Goal: Task Accomplishment & Management: Use online tool/utility

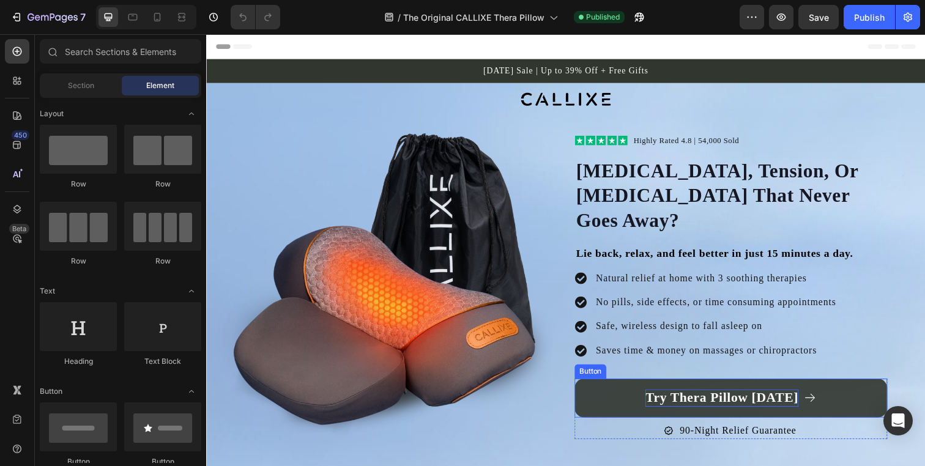
click at [672, 396] on p "Try Thera Pillow [DATE]" at bounding box center [733, 405] width 156 height 18
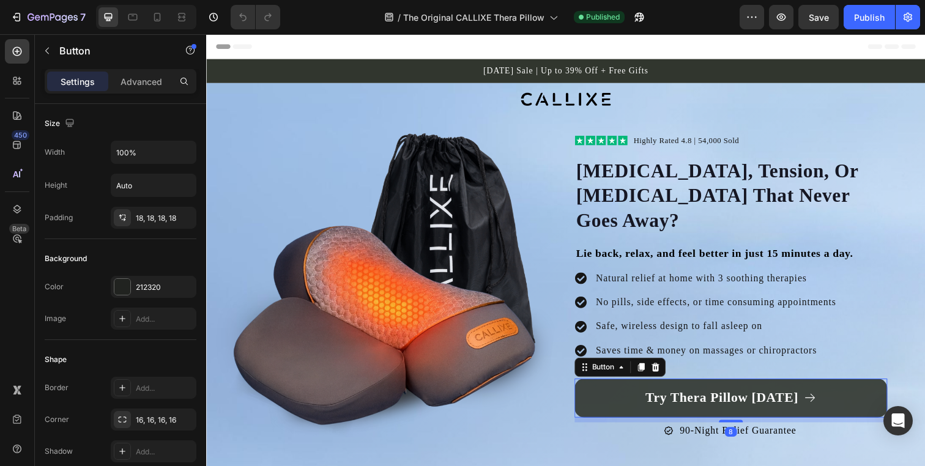
click at [633, 394] on link "Try Thera Pillow [DATE]" at bounding box center [741, 405] width 319 height 40
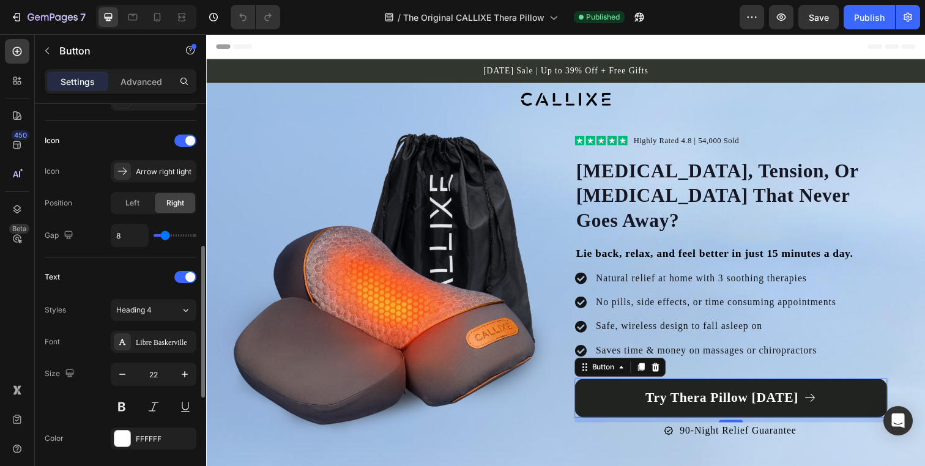
scroll to position [357, 0]
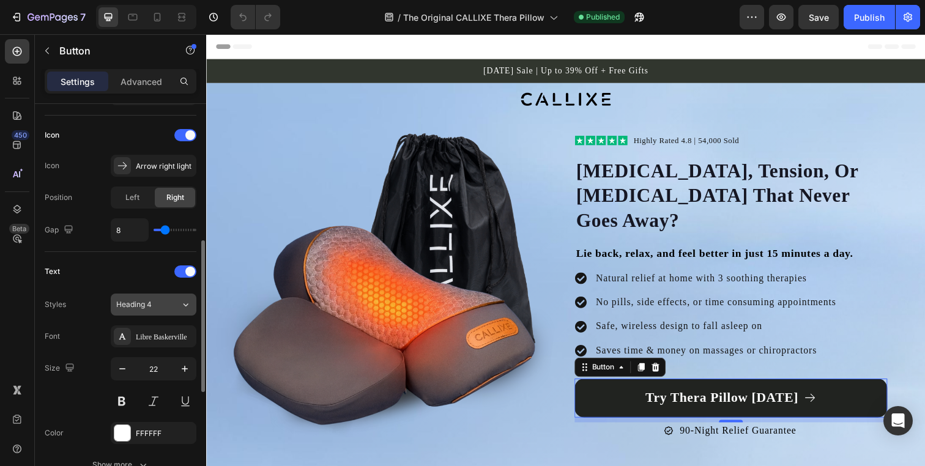
click at [161, 311] on button "Heading 4" at bounding box center [154, 305] width 86 height 22
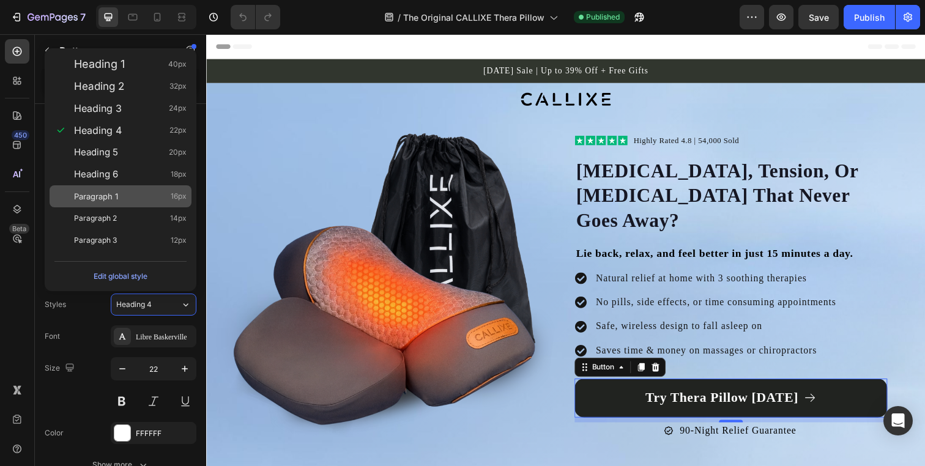
click at [152, 201] on div "Paragraph 1 16px" at bounding box center [130, 196] width 113 height 12
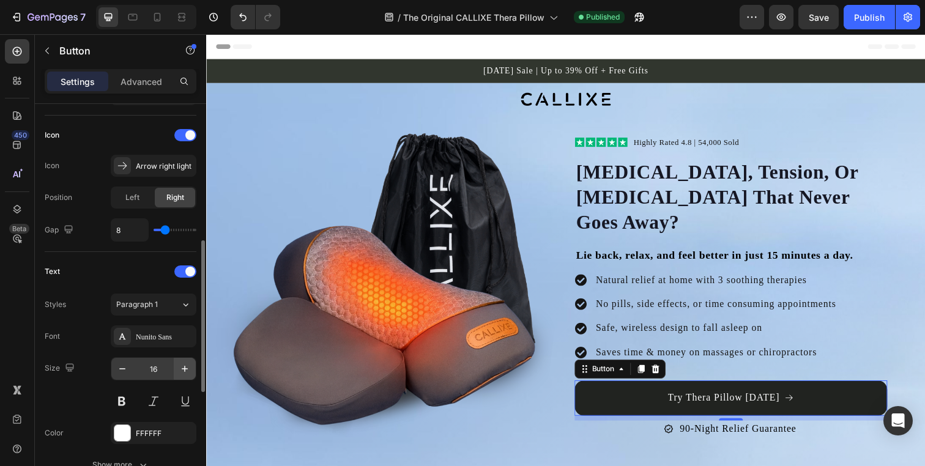
click at [176, 369] on button "button" at bounding box center [185, 369] width 22 height 22
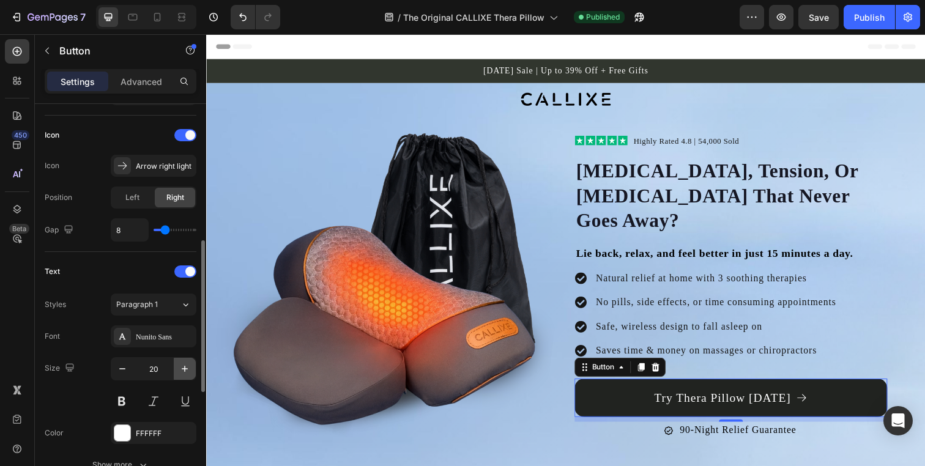
click at [176, 369] on button "button" at bounding box center [185, 369] width 22 height 22
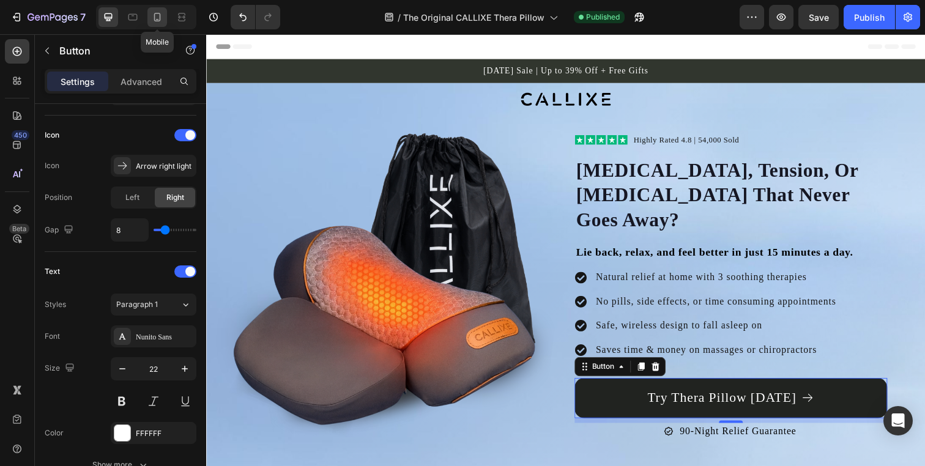
click at [155, 14] on icon at bounding box center [157, 17] width 7 height 9
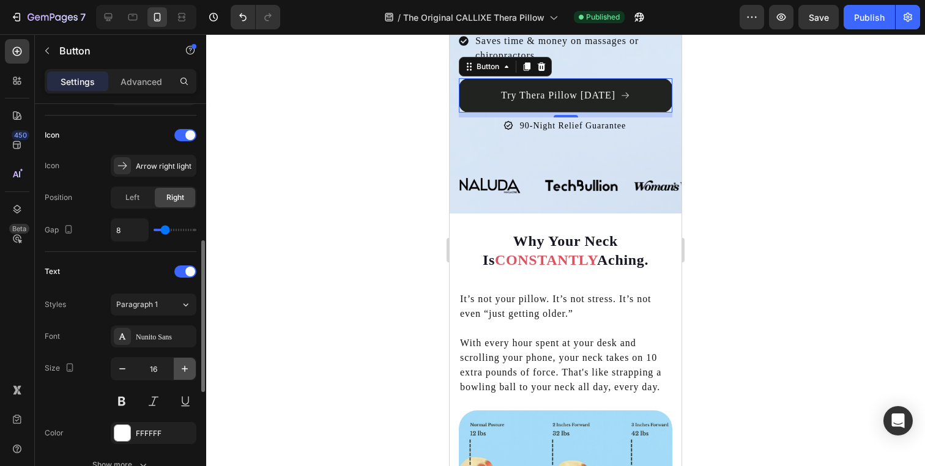
scroll to position [515, 0]
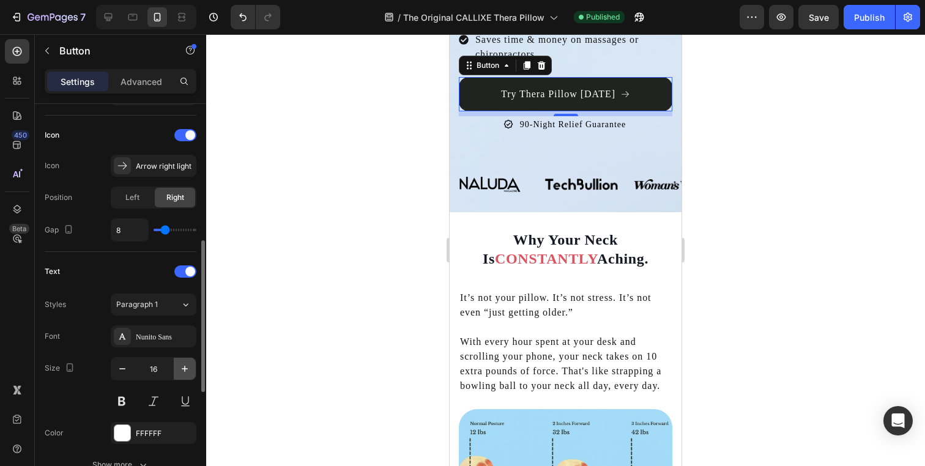
click at [182, 366] on icon "button" at bounding box center [185, 369] width 12 height 12
type input "18"
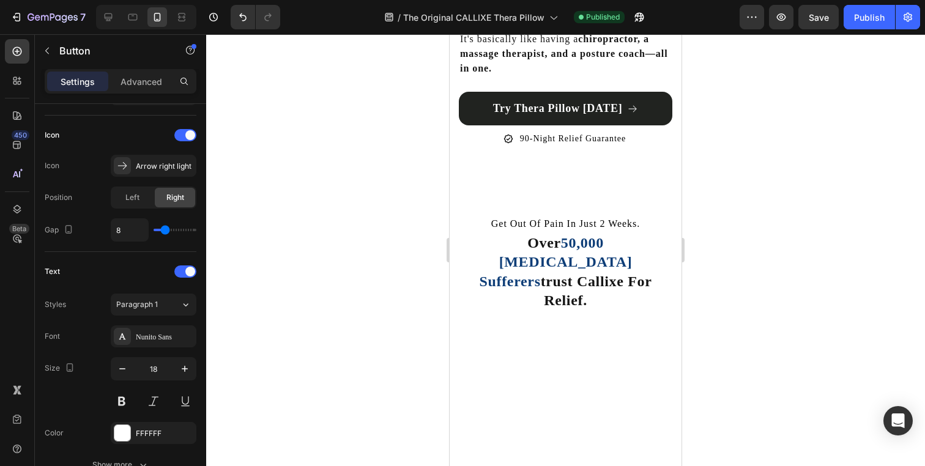
scroll to position [2381, 0]
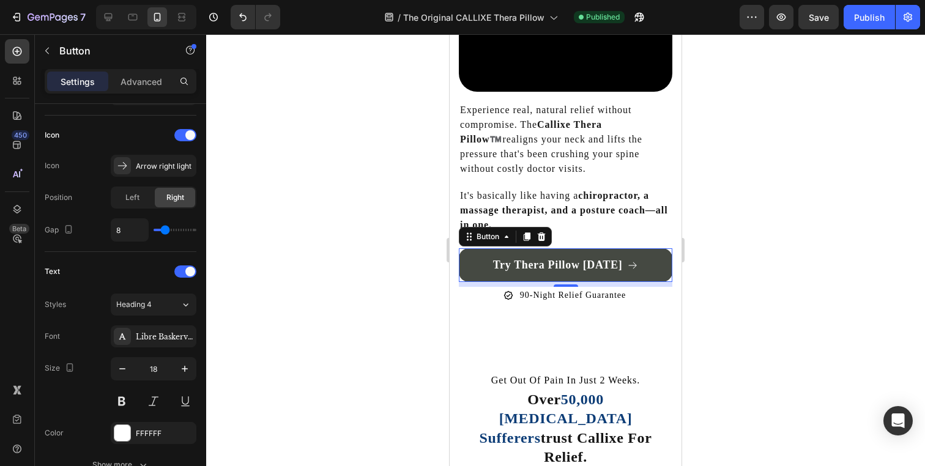
click at [645, 248] on link "Try Thera Pillow [DATE]" at bounding box center [566, 265] width 214 height 34
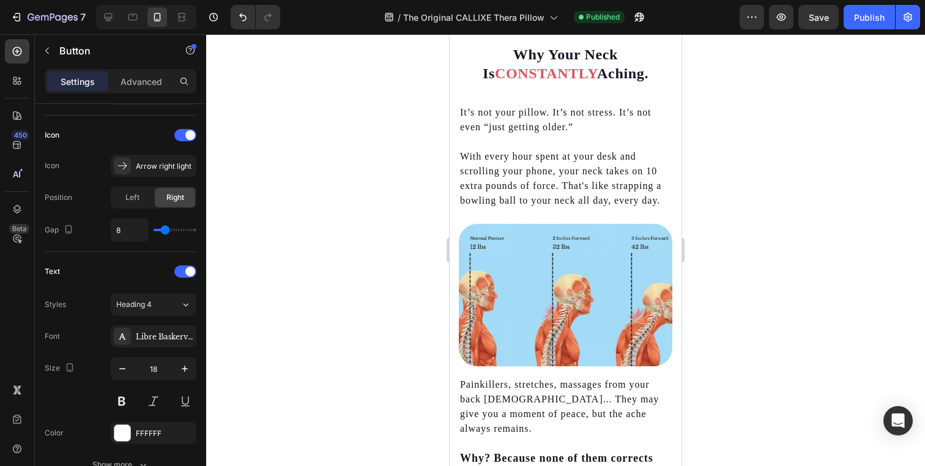
scroll to position [543, 0]
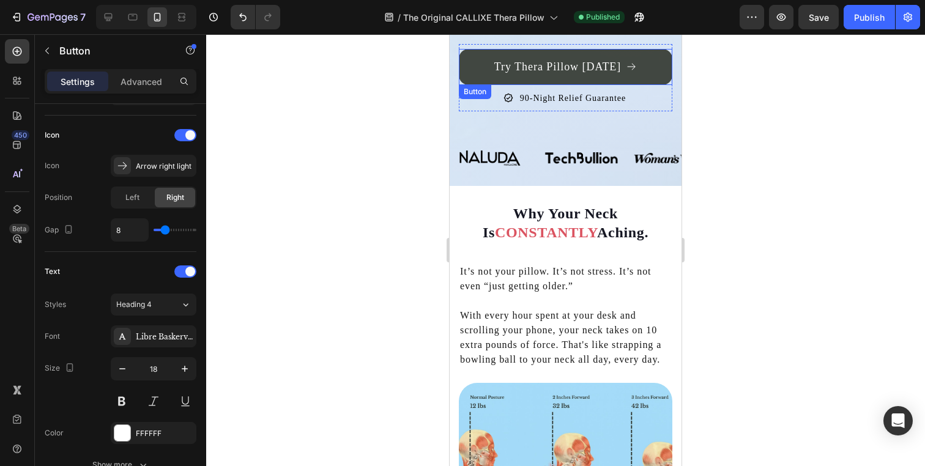
click at [481, 51] on link "Try Thera Pillow [DATE]" at bounding box center [566, 67] width 214 height 36
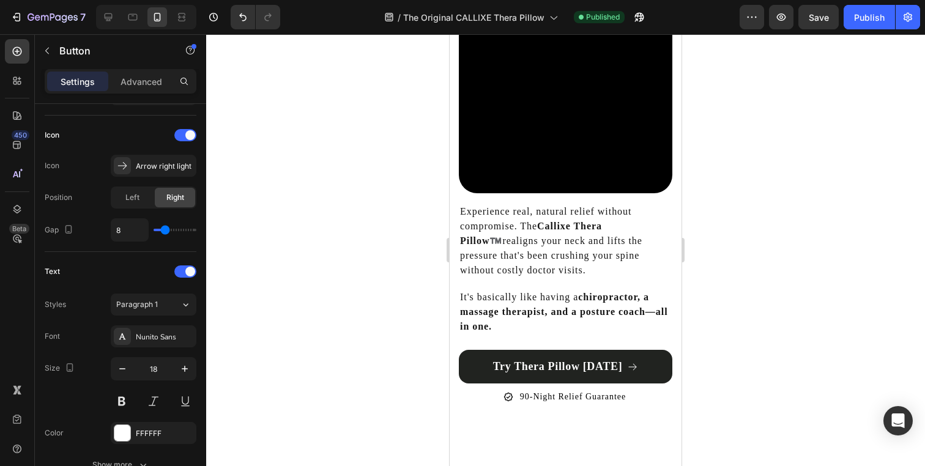
scroll to position [2327, 0]
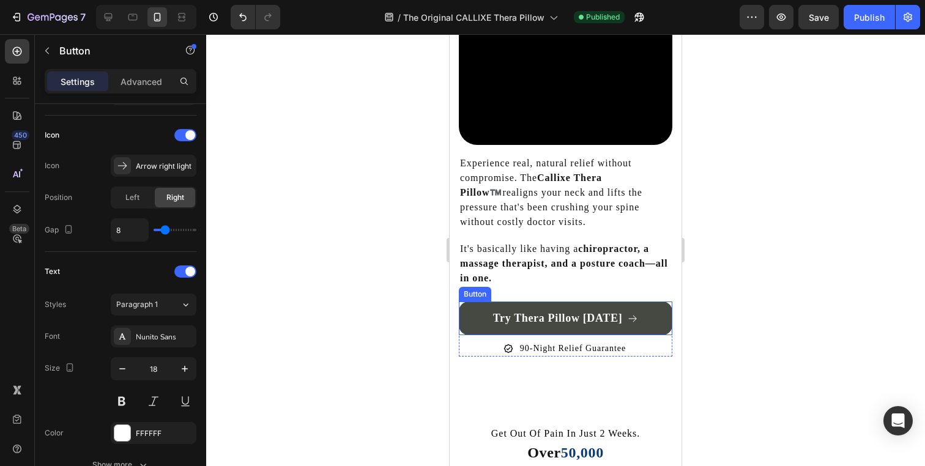
click at [499, 302] on link "Try Thera Pillow [DATE]" at bounding box center [566, 319] width 214 height 34
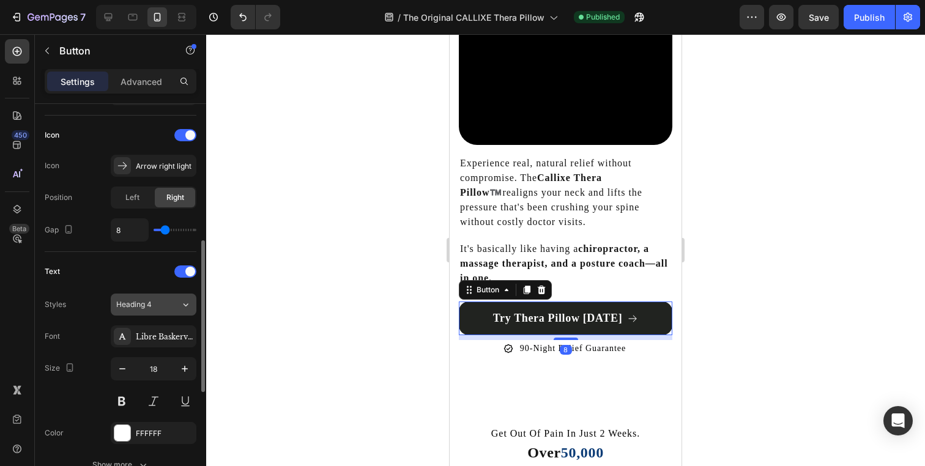
click at [151, 312] on button "Heading 4" at bounding box center [154, 305] width 86 height 22
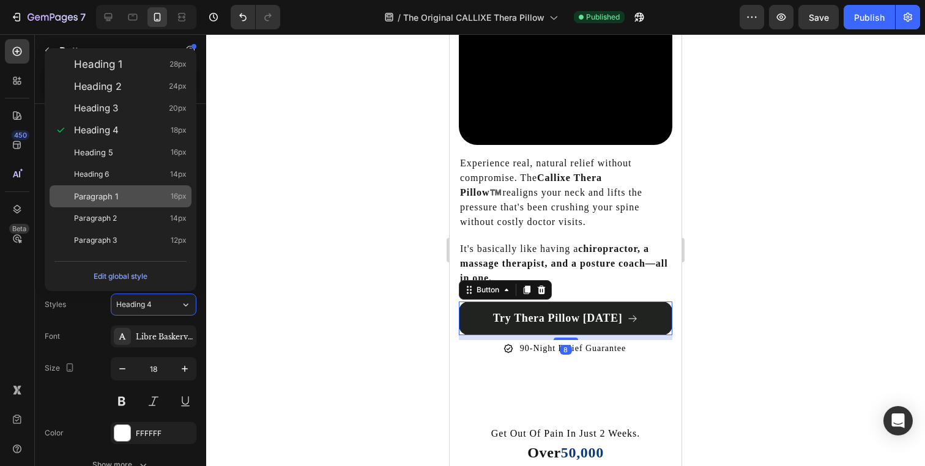
click at [128, 196] on div "Paragraph 1 16px" at bounding box center [130, 196] width 113 height 12
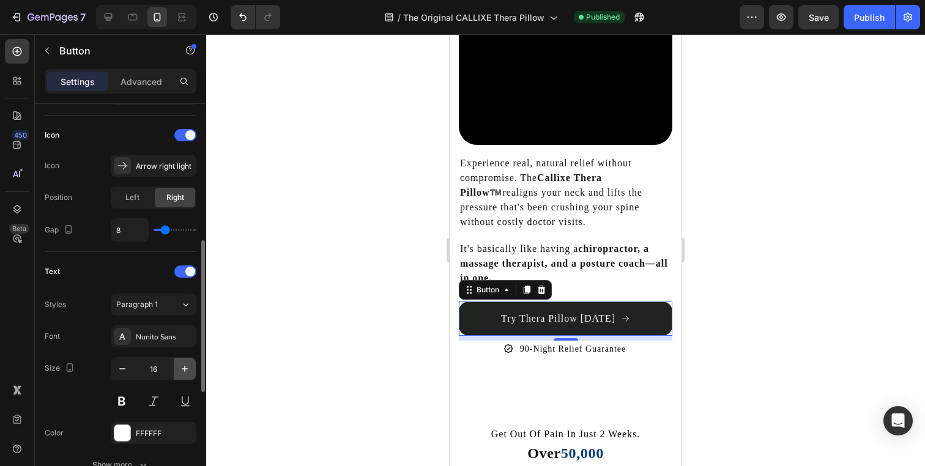
click at [177, 368] on button "button" at bounding box center [185, 369] width 22 height 22
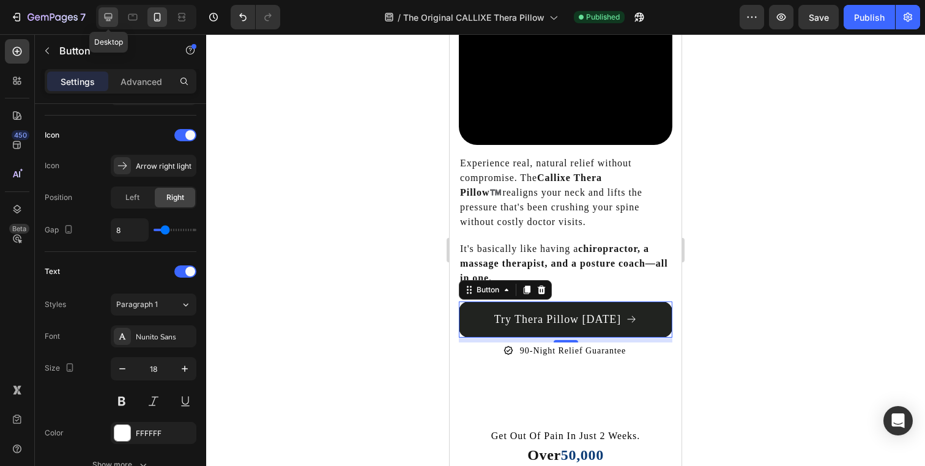
click at [109, 18] on icon at bounding box center [109, 17] width 8 height 8
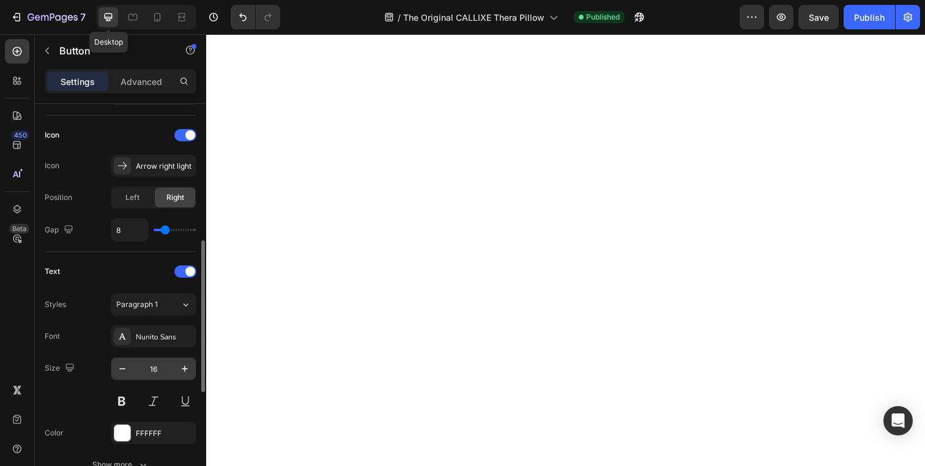
scroll to position [2378, 0]
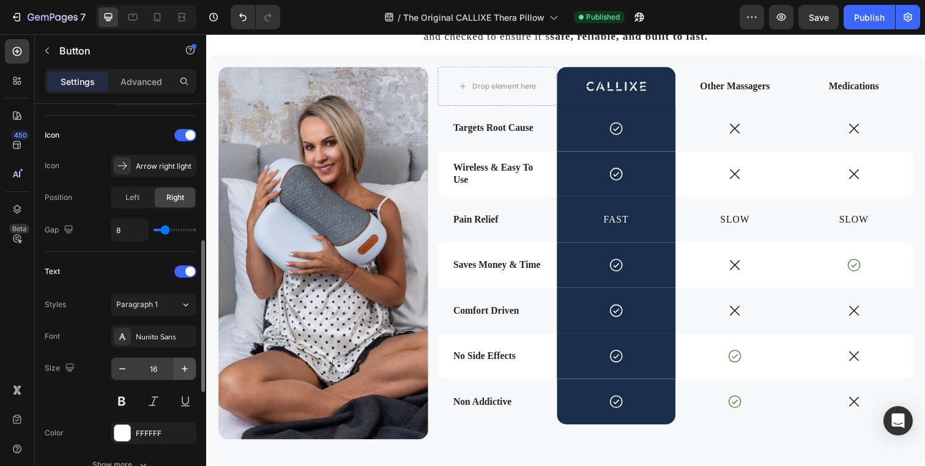
click at [190, 368] on icon "button" at bounding box center [185, 369] width 12 height 12
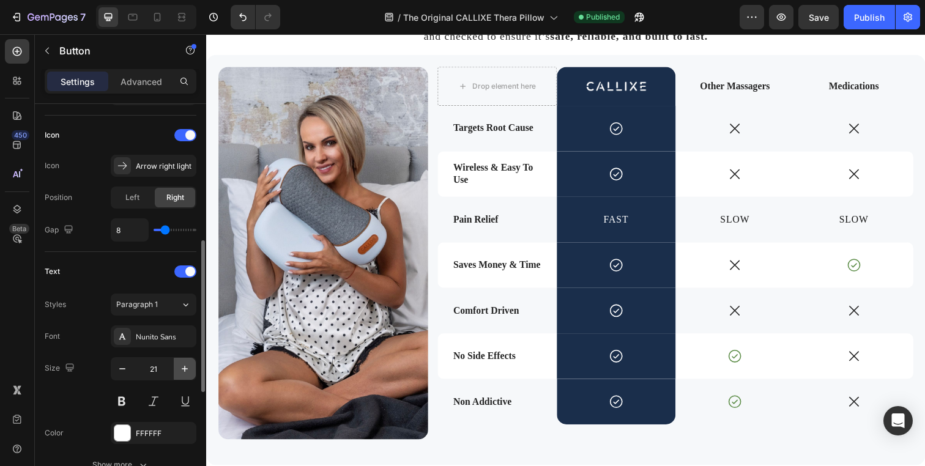
click at [190, 368] on icon "button" at bounding box center [185, 369] width 12 height 12
type input "22"
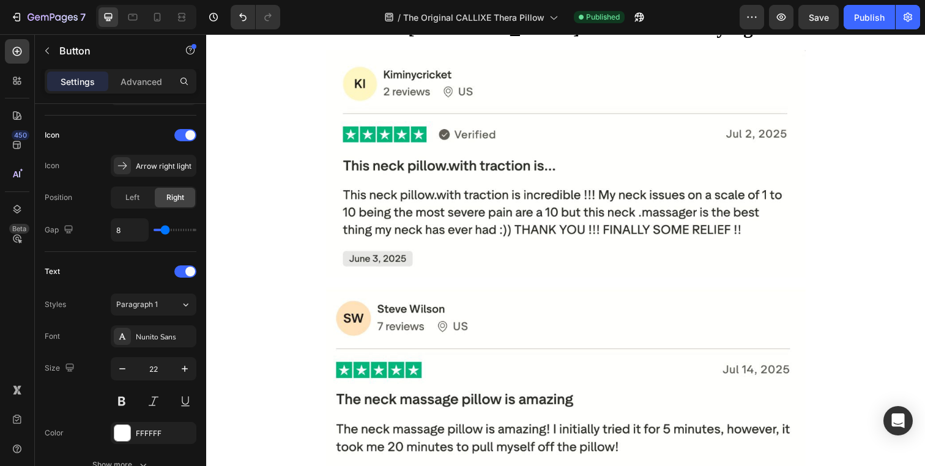
scroll to position [4492, 0]
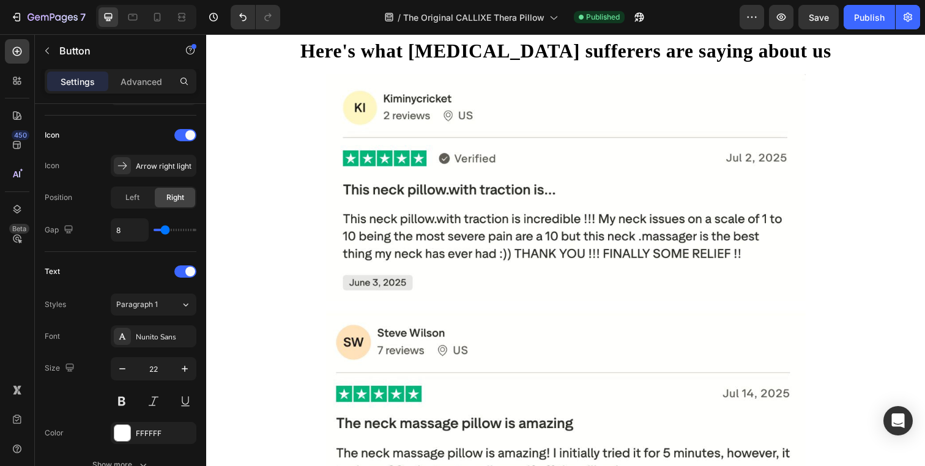
click at [165, 299] on div "Heading 4" at bounding box center [141, 304] width 50 height 11
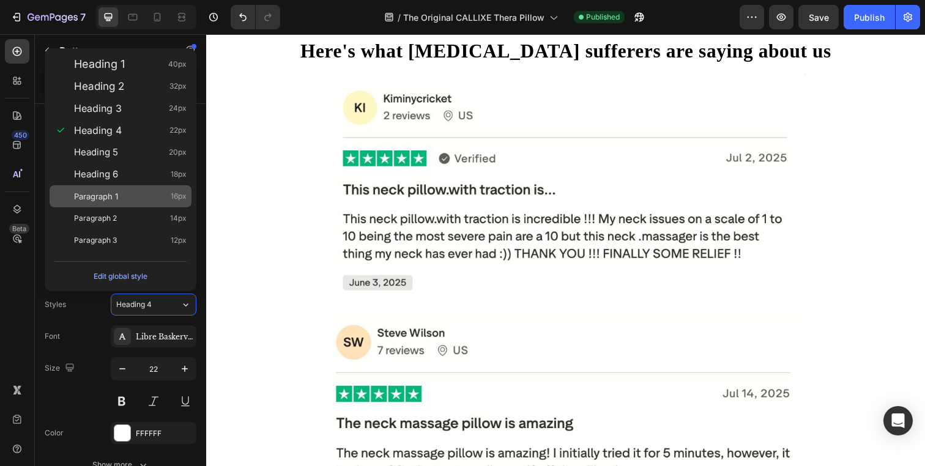
click at [143, 196] on div "Paragraph 1 16px" at bounding box center [130, 196] width 113 height 12
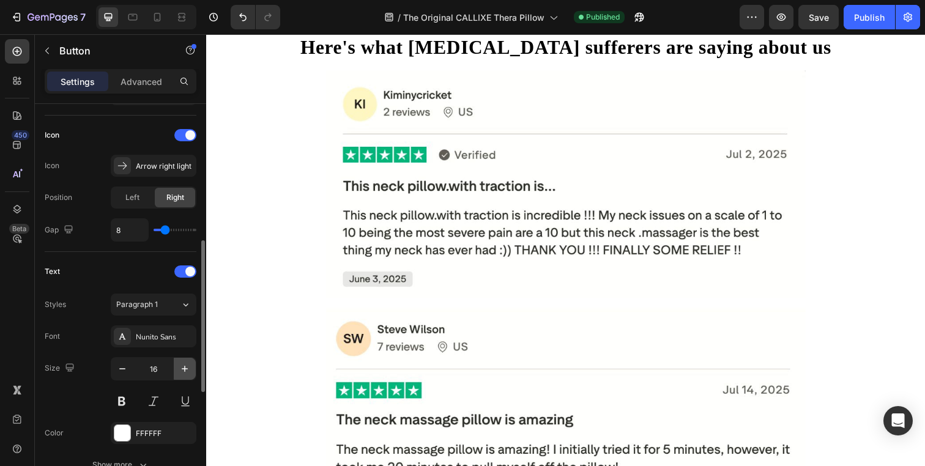
click at [187, 373] on icon "button" at bounding box center [185, 369] width 12 height 12
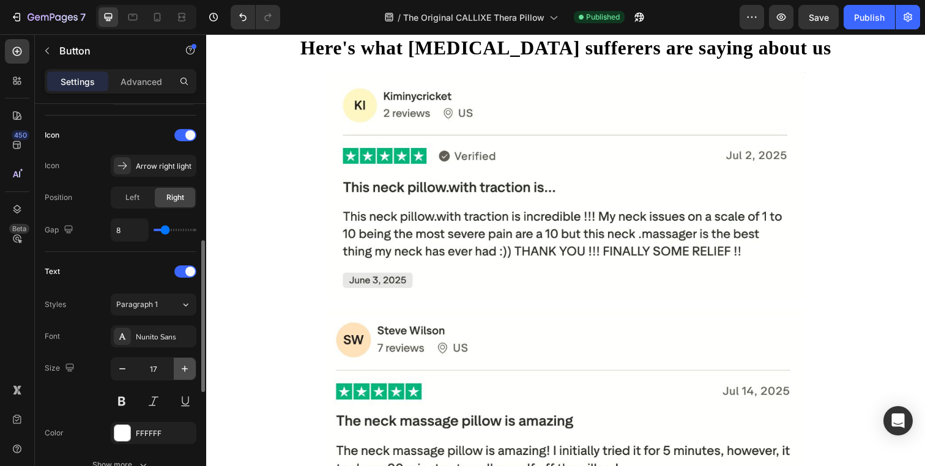
click at [187, 373] on icon "button" at bounding box center [185, 369] width 12 height 12
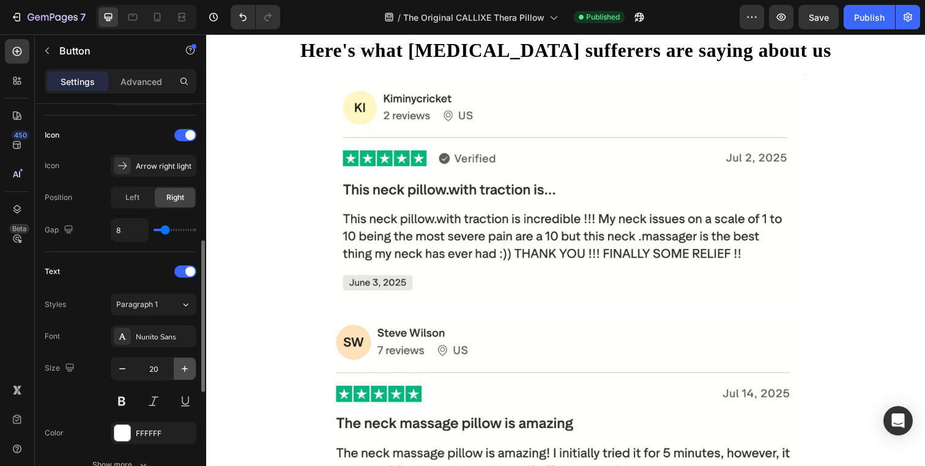
click at [187, 373] on icon "button" at bounding box center [185, 369] width 12 height 12
type input "22"
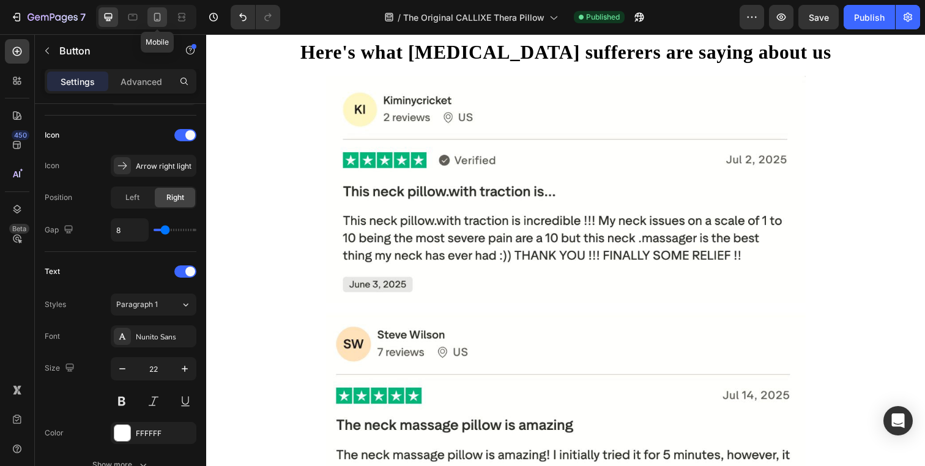
click at [155, 22] on icon at bounding box center [157, 17] width 12 height 12
type input "100%"
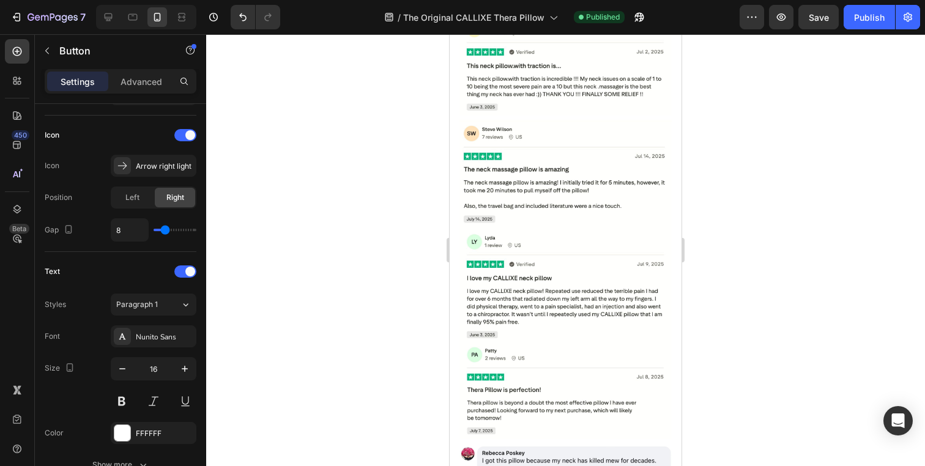
scroll to position [4474, 0]
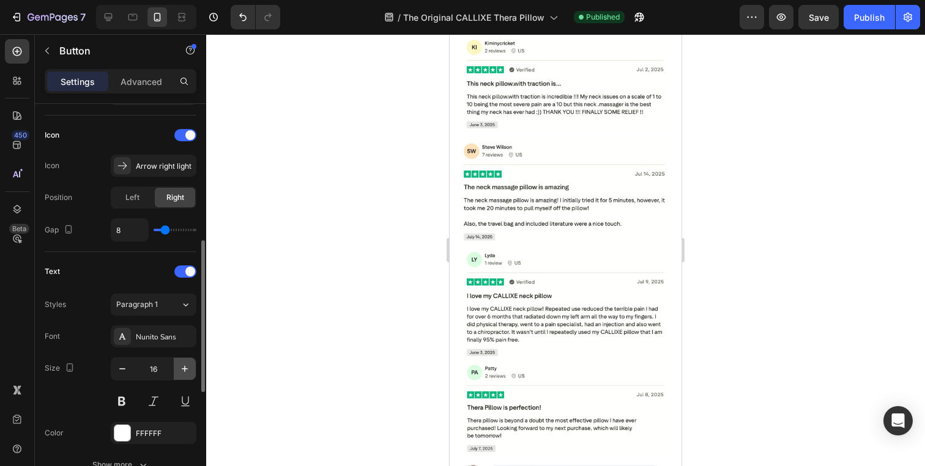
click at [187, 364] on icon "button" at bounding box center [185, 369] width 12 height 12
type input "18"
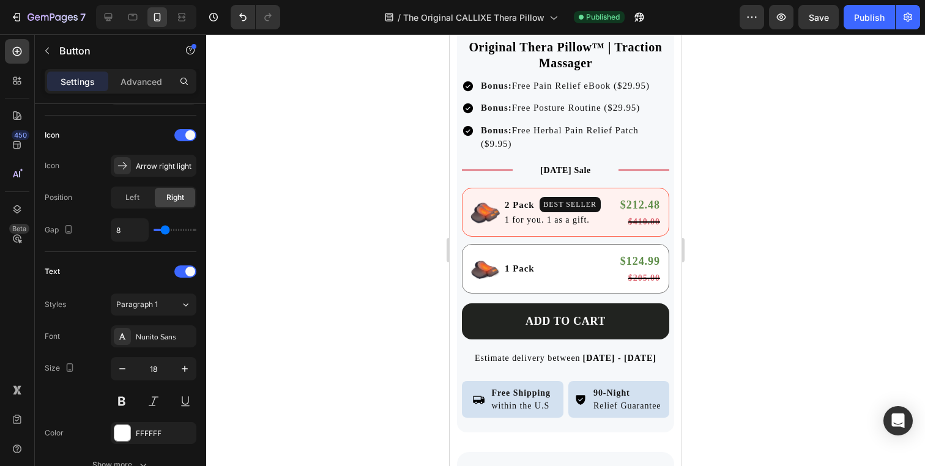
scroll to position [6397, 0]
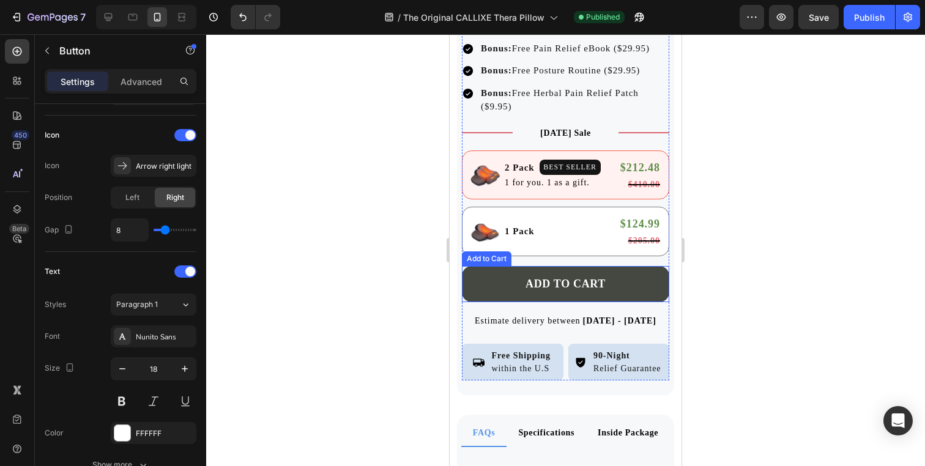
click at [516, 286] on button "ADD TO CART" at bounding box center [565, 284] width 207 height 36
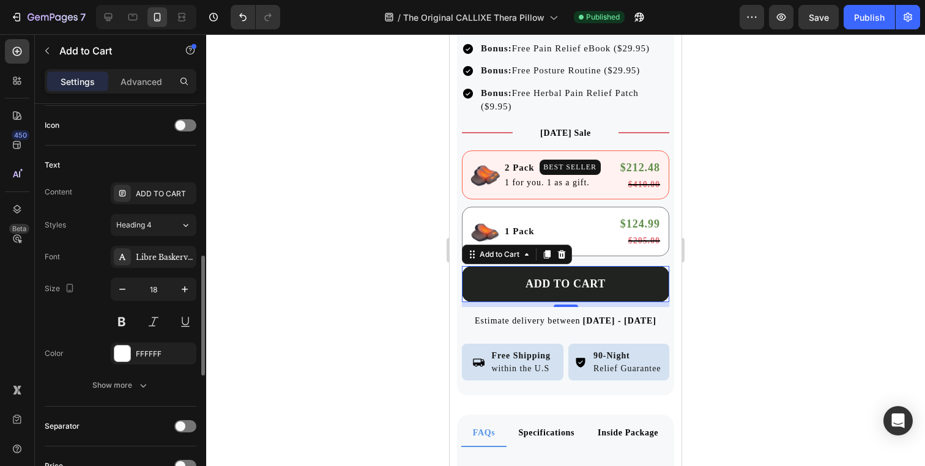
scroll to position [528, 0]
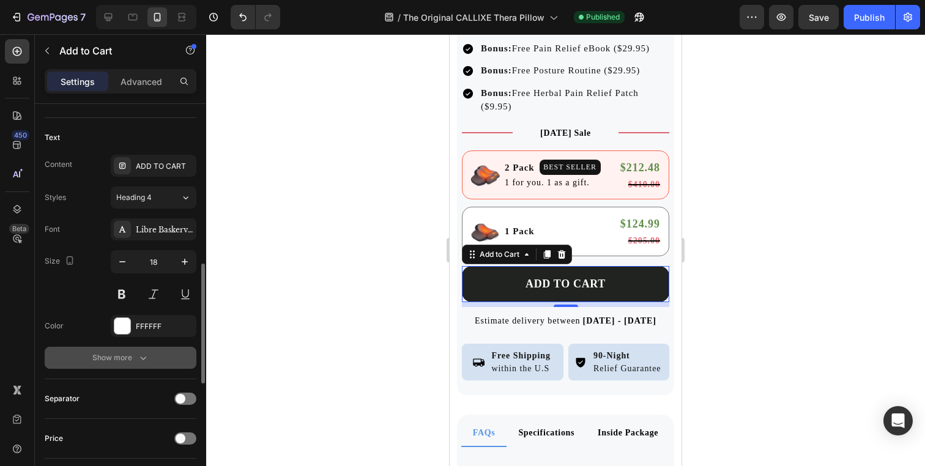
click at [134, 357] on div "Show more" at bounding box center [120, 358] width 57 height 12
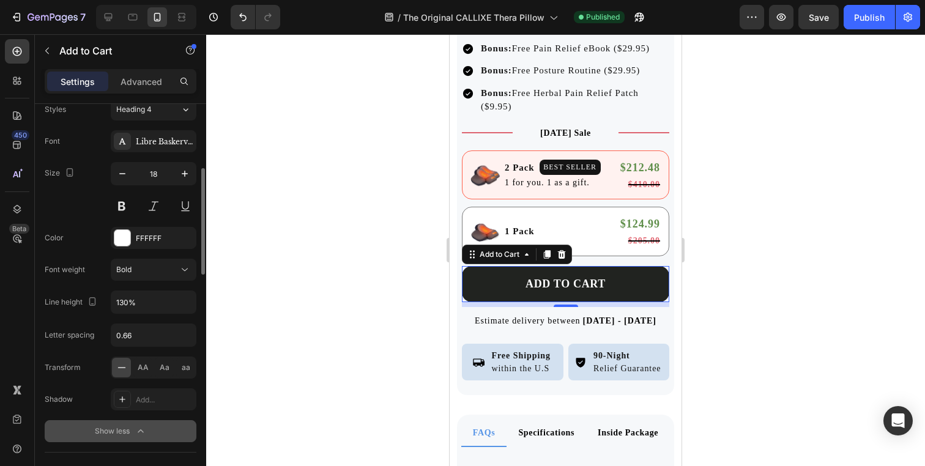
scroll to position [646, 0]
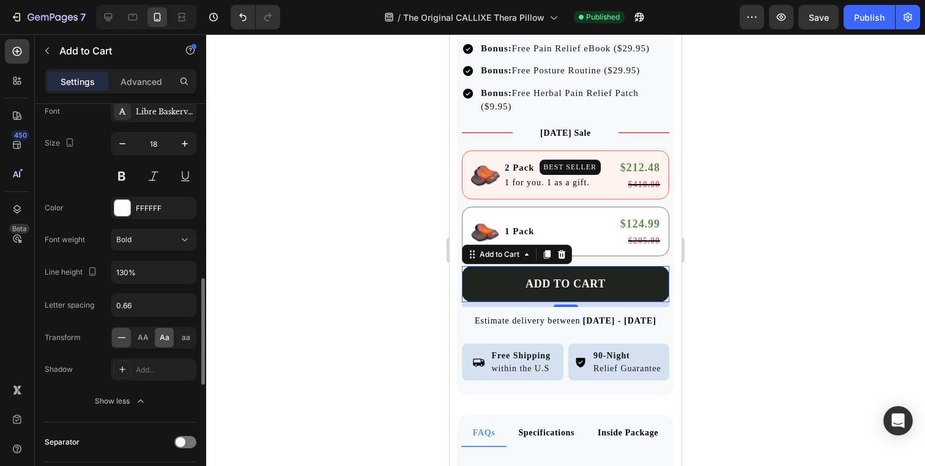
click at [166, 341] on span "Aa" at bounding box center [165, 337] width 10 height 11
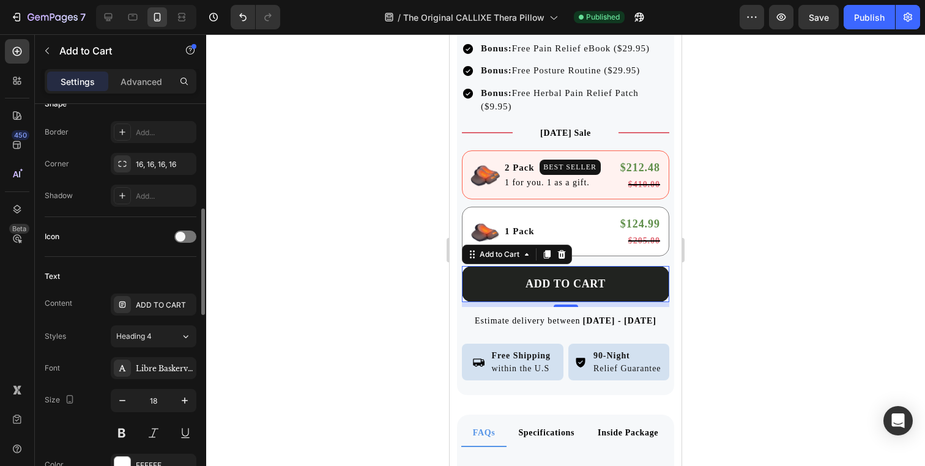
scroll to position [369, 0]
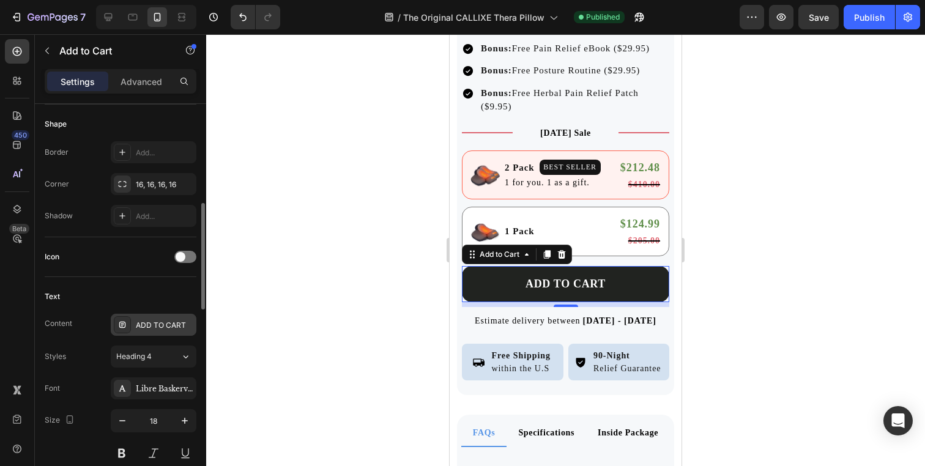
click at [150, 325] on div "ADD TO CART" at bounding box center [165, 325] width 58 height 11
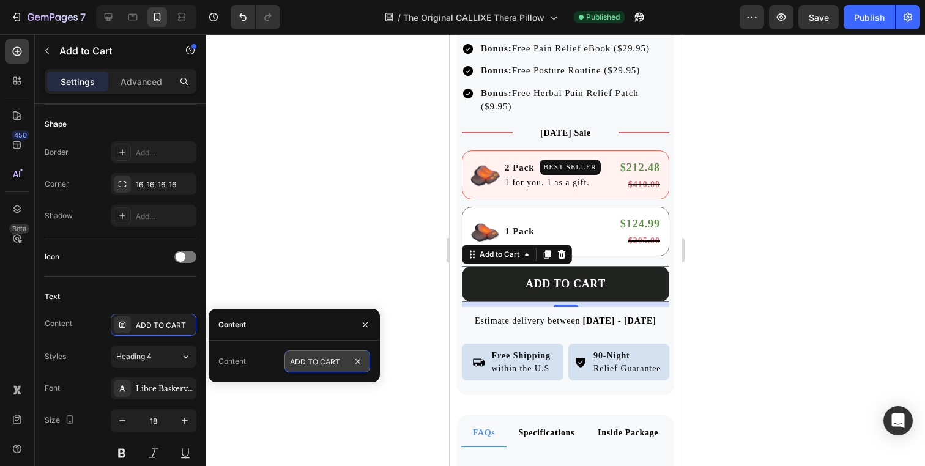
click at [327, 363] on input "ADD TO CART" at bounding box center [327, 362] width 86 height 22
type input "Add To Cart"
click at [156, 291] on div "Text" at bounding box center [121, 297] width 152 height 20
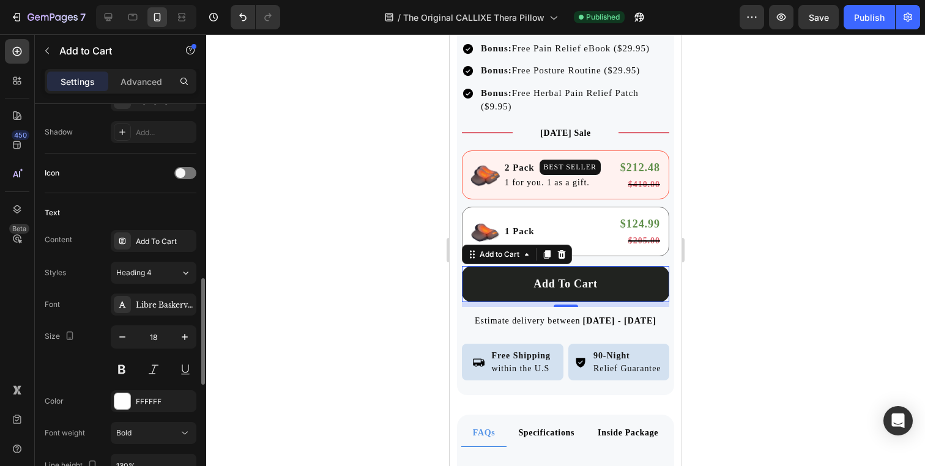
scroll to position [411, 0]
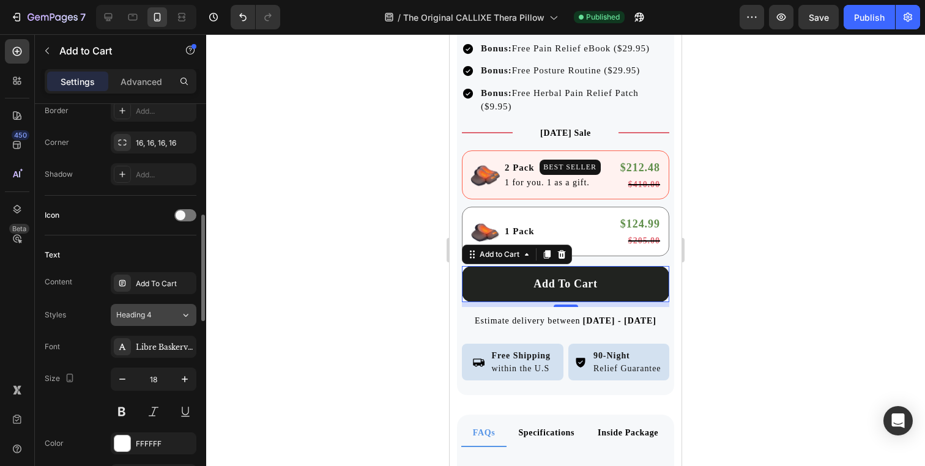
click at [154, 315] on div "Heading 4" at bounding box center [141, 315] width 50 height 11
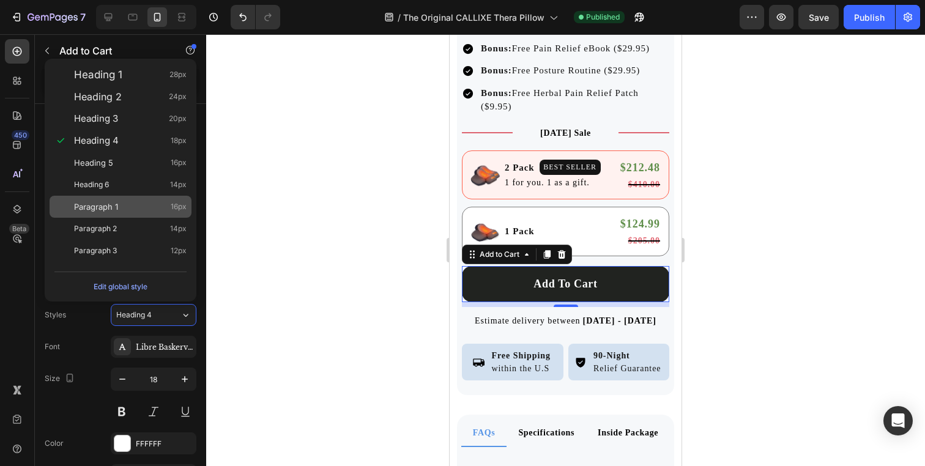
click at [146, 199] on div "Paragraph 1 16px" at bounding box center [121, 207] width 142 height 22
type input "16"
type input "150%"
type input "0.96"
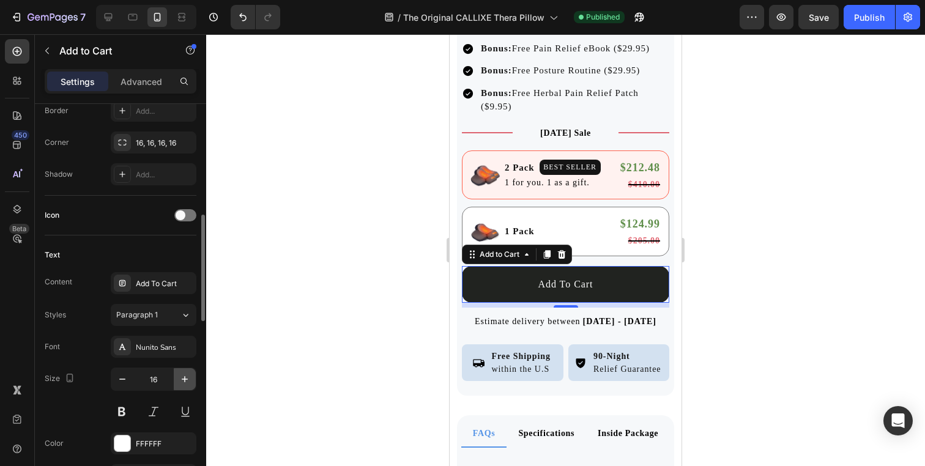
click at [182, 377] on icon "button" at bounding box center [185, 379] width 12 height 12
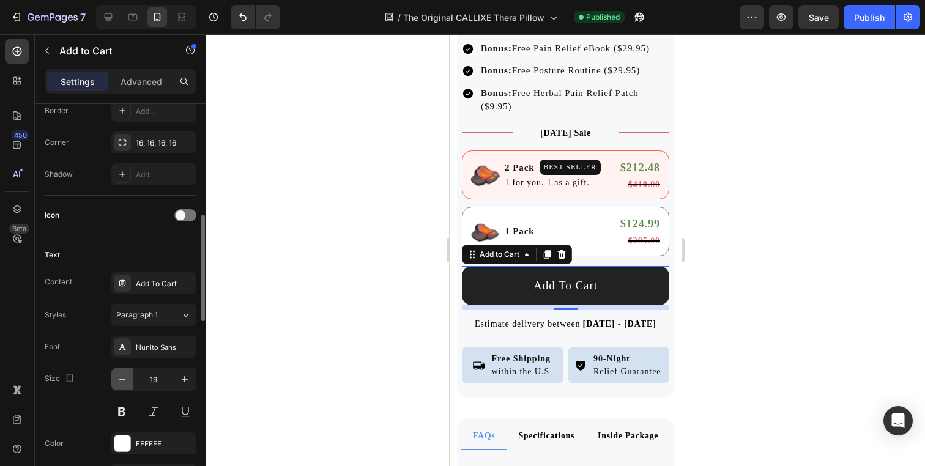
click at [125, 381] on icon "button" at bounding box center [122, 379] width 12 height 12
click at [113, 17] on icon at bounding box center [108, 17] width 12 height 12
type input "16"
type input "140%"
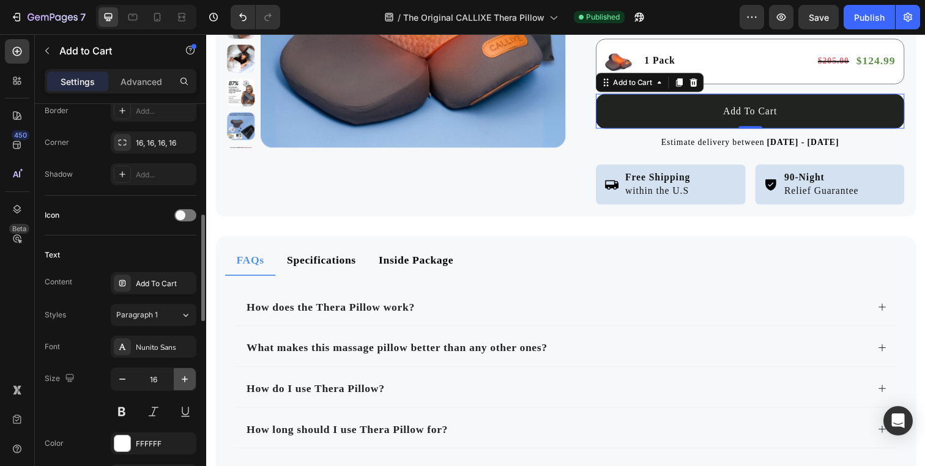
scroll to position [6494, 0]
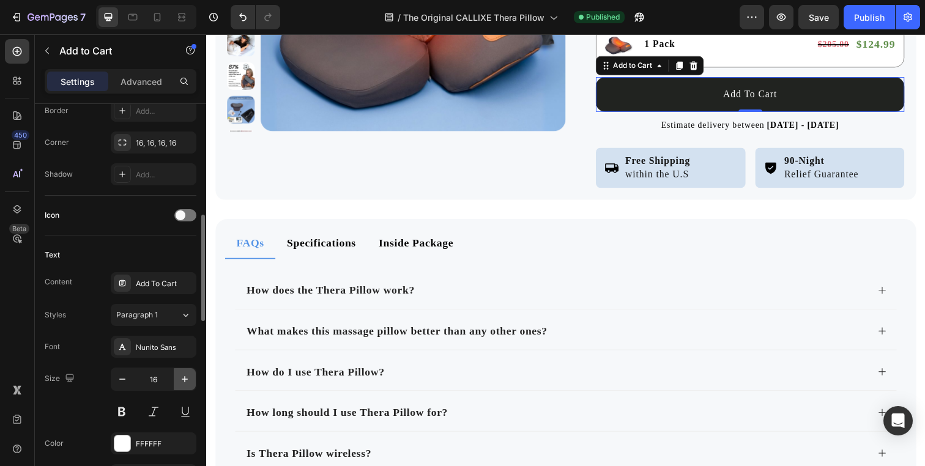
click at [187, 372] on button "button" at bounding box center [185, 379] width 22 height 22
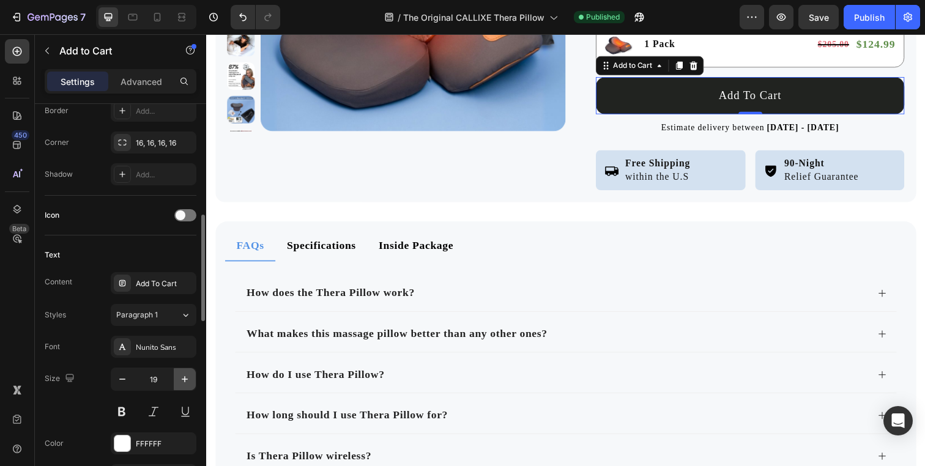
click at [187, 372] on button "button" at bounding box center [185, 379] width 22 height 22
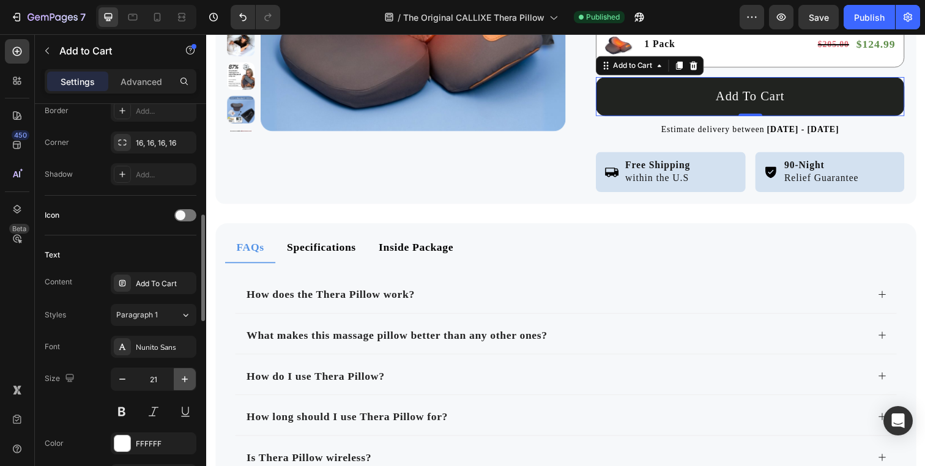
click at [187, 372] on button "button" at bounding box center [185, 379] width 22 height 22
click at [180, 21] on icon at bounding box center [182, 17] width 12 height 12
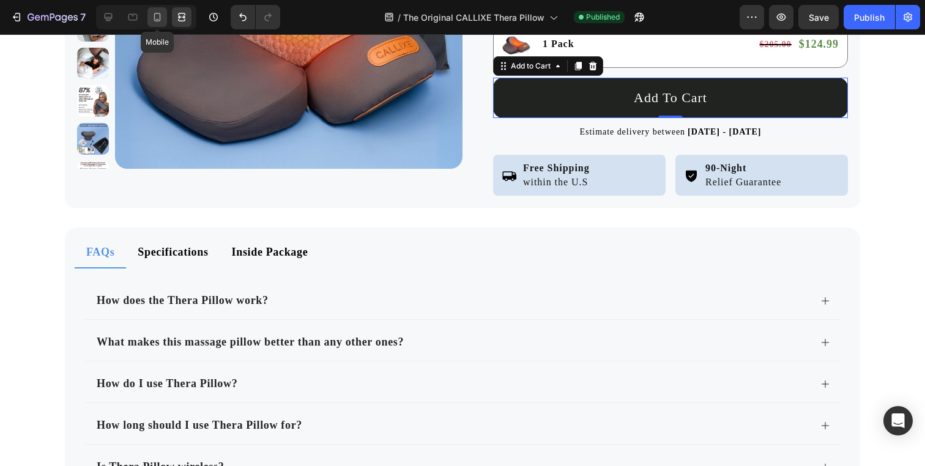
click at [160, 15] on icon at bounding box center [157, 17] width 7 height 9
type input "18"
type input "150%"
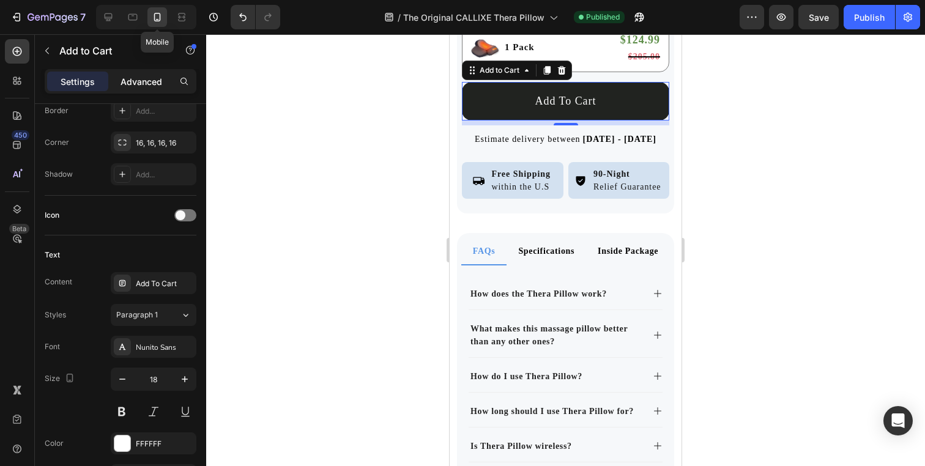
scroll to position [6586, 0]
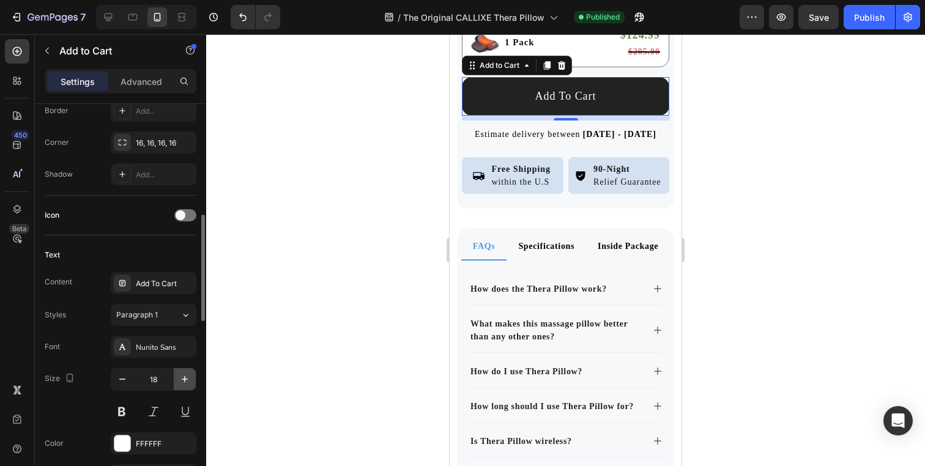
click at [177, 376] on button "button" at bounding box center [185, 379] width 22 height 22
type input "20"
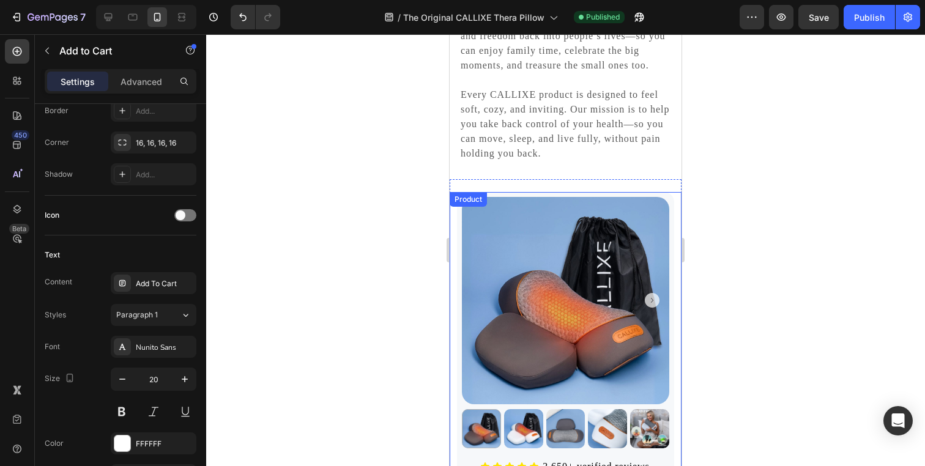
scroll to position [5657, 0]
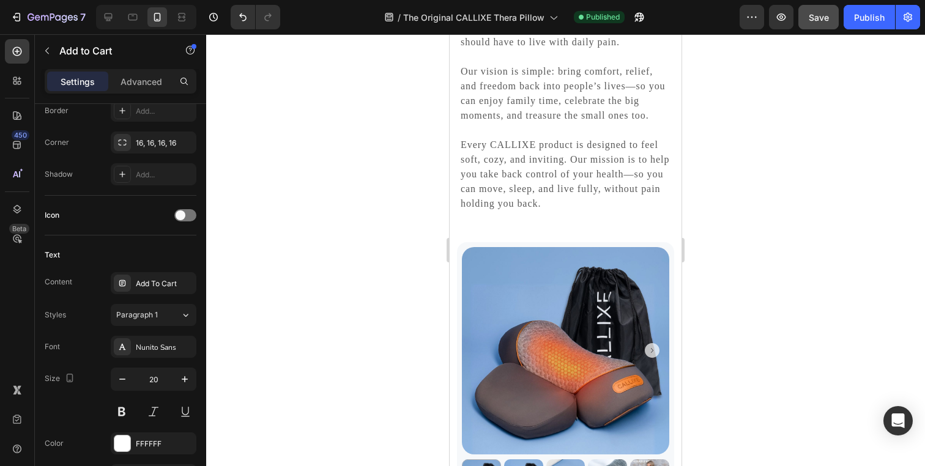
click at [812, 24] on button "Save" at bounding box center [818, 17] width 40 height 24
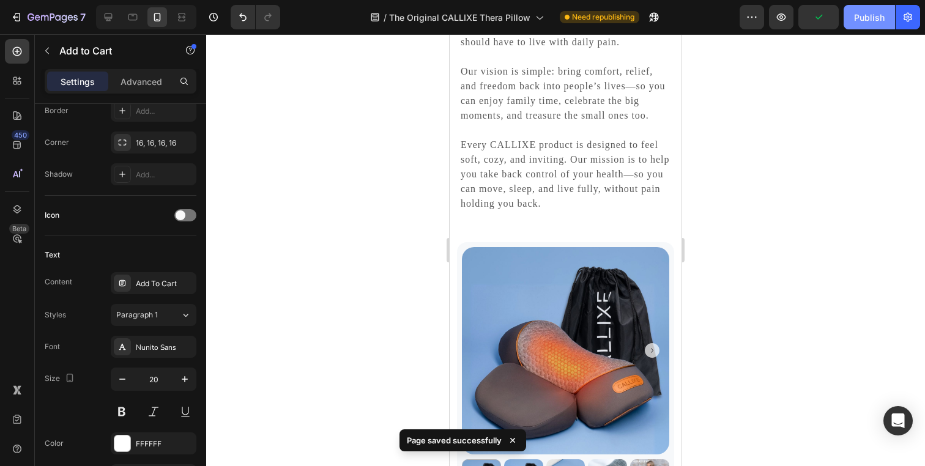
click at [867, 17] on div "Publish" at bounding box center [869, 17] width 31 height 13
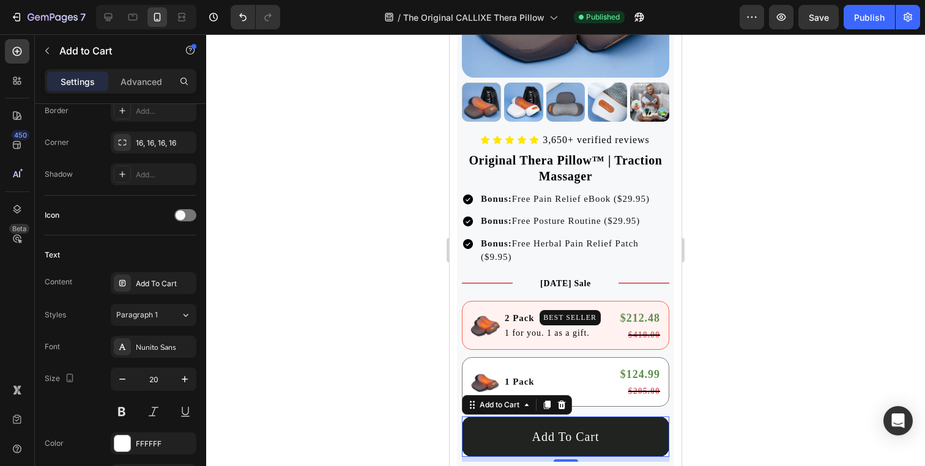
scroll to position [6035, 0]
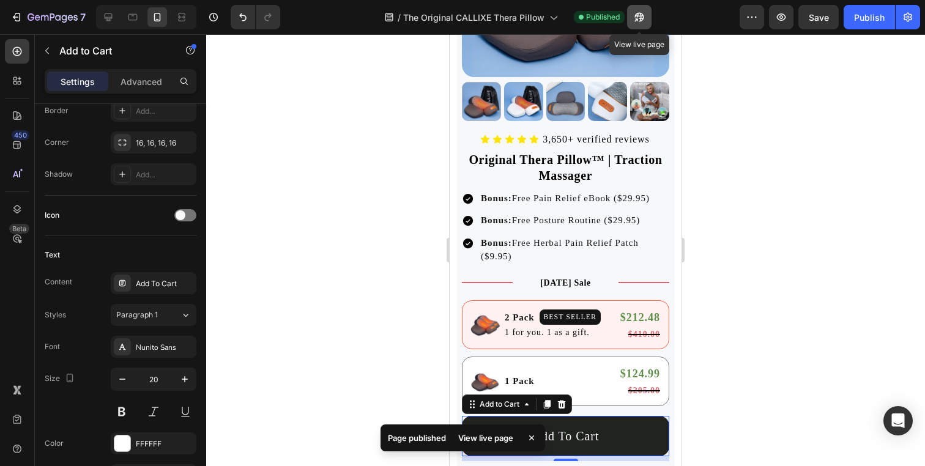
click at [638, 20] on icon "button" at bounding box center [636, 19] width 3 height 3
